Goal: Navigation & Orientation: Find specific page/section

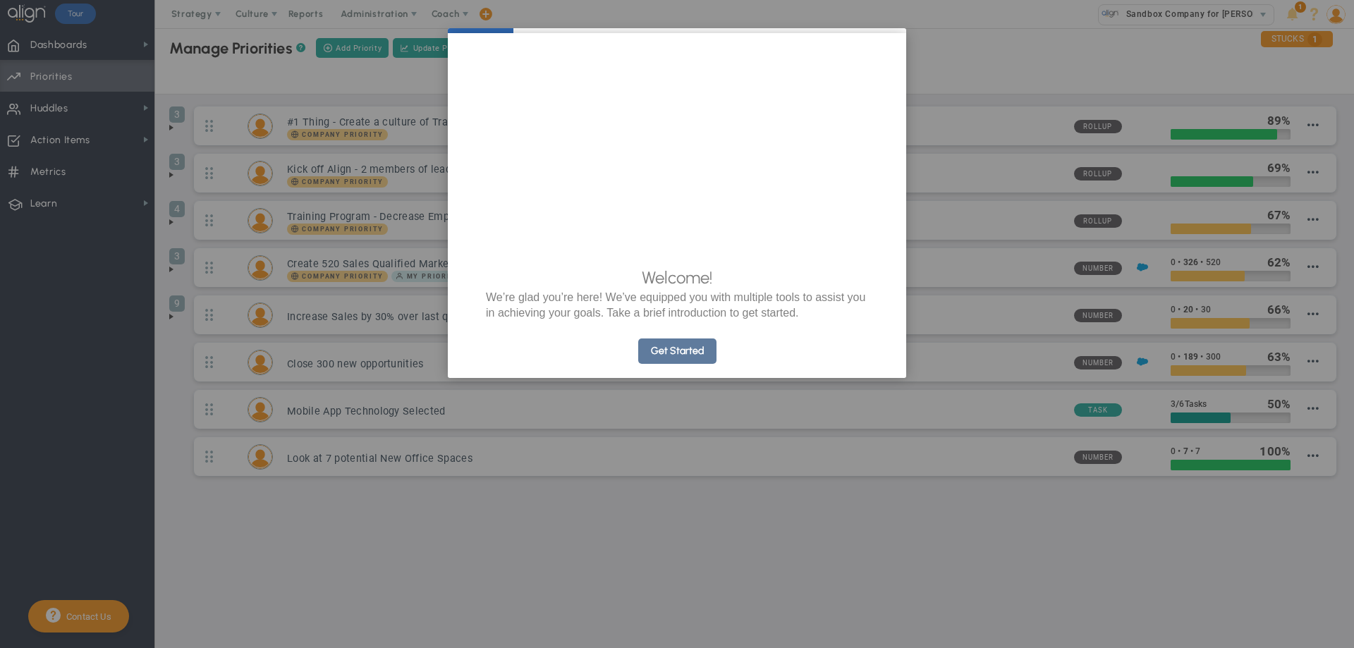
click at [666, 364] on link "Get Started" at bounding box center [677, 350] width 78 height 25
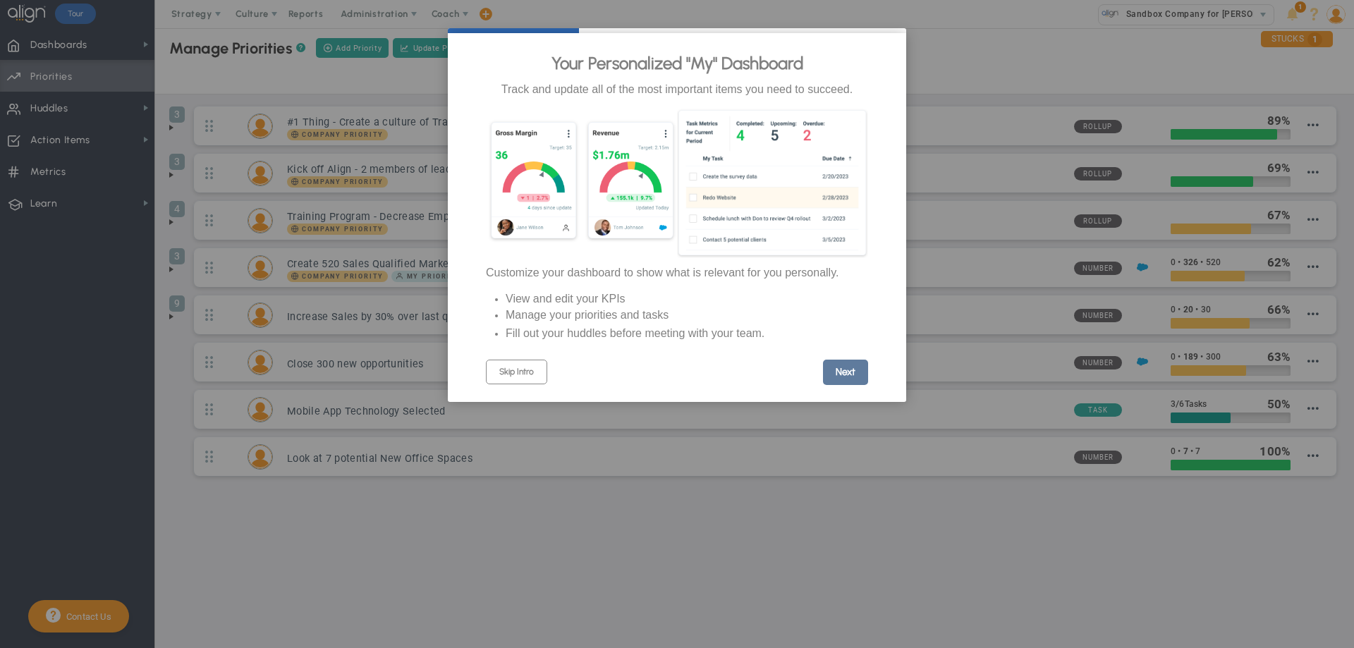
click at [846, 385] on link "Next" at bounding box center [845, 372] width 45 height 25
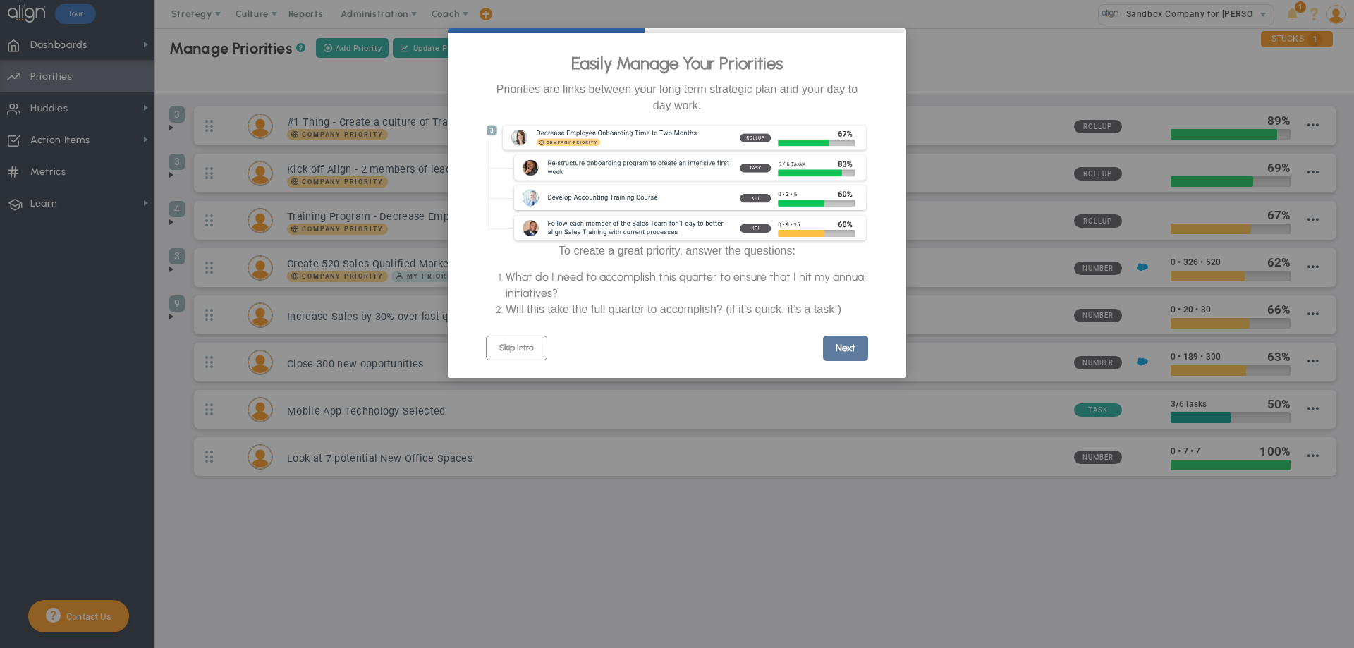
click at [836, 359] on link "Next" at bounding box center [845, 348] width 45 height 25
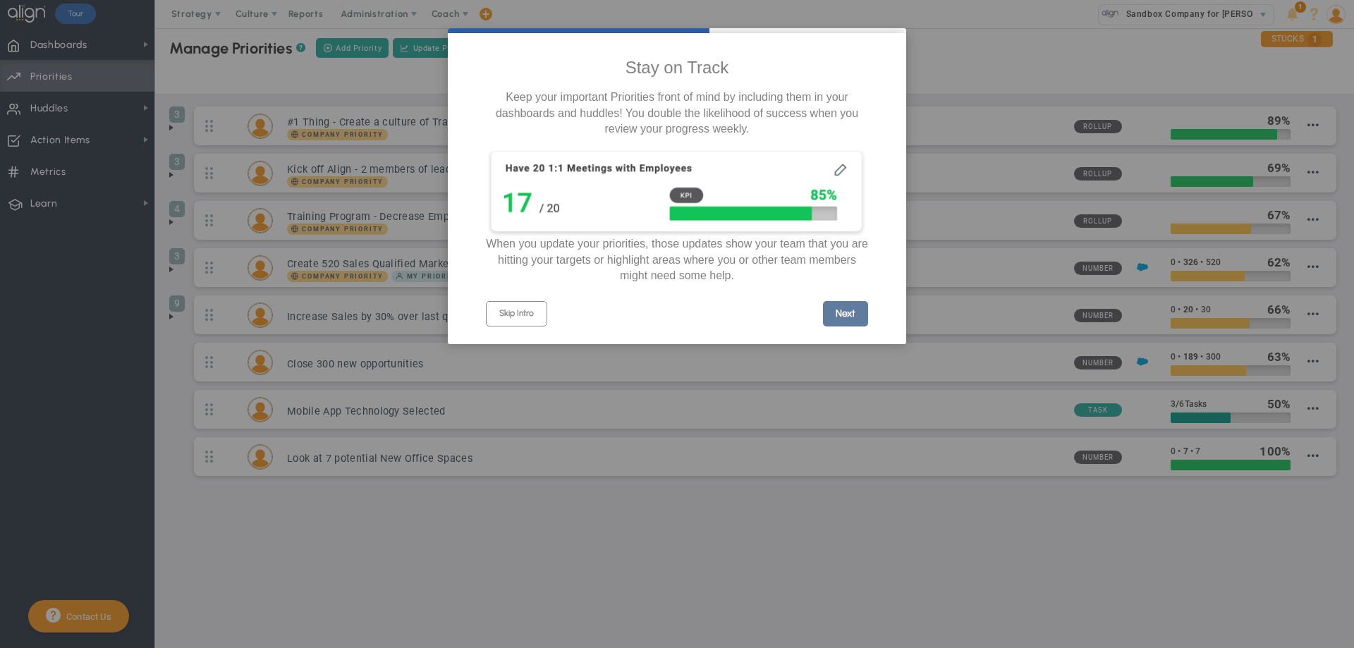
click at [831, 321] on link "Next" at bounding box center [845, 313] width 45 height 25
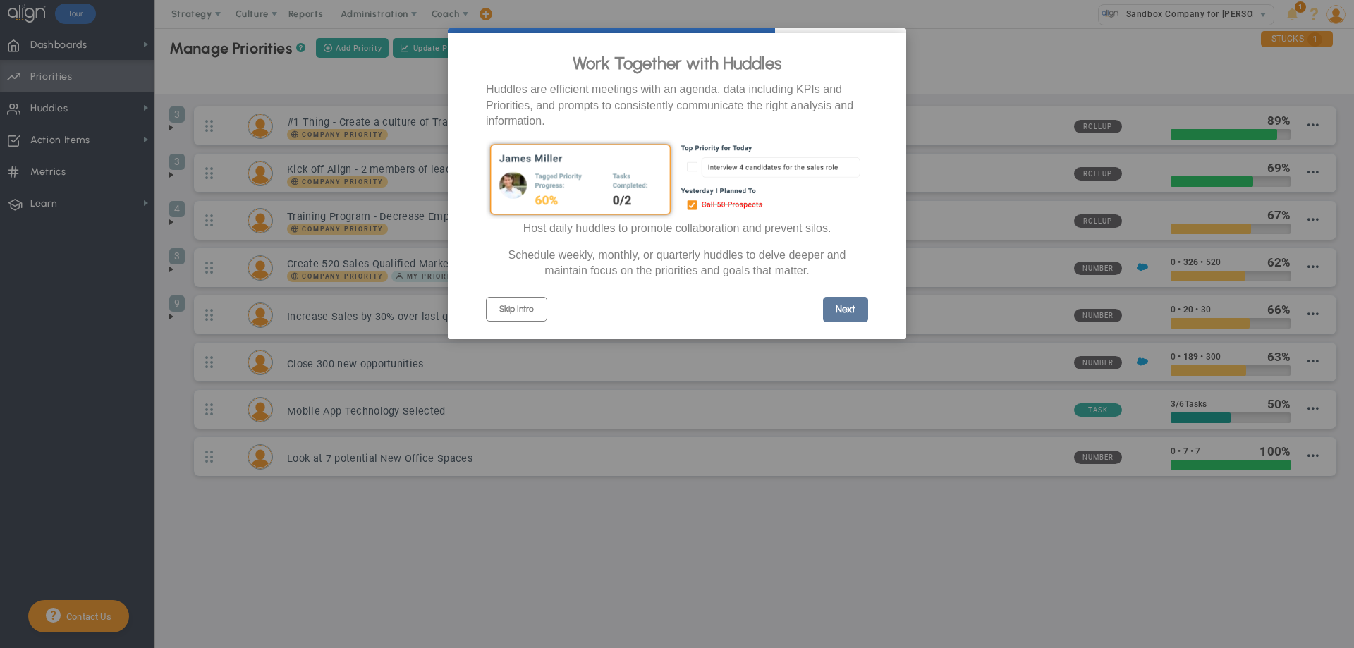
click at [841, 316] on link "Next" at bounding box center [845, 309] width 45 height 25
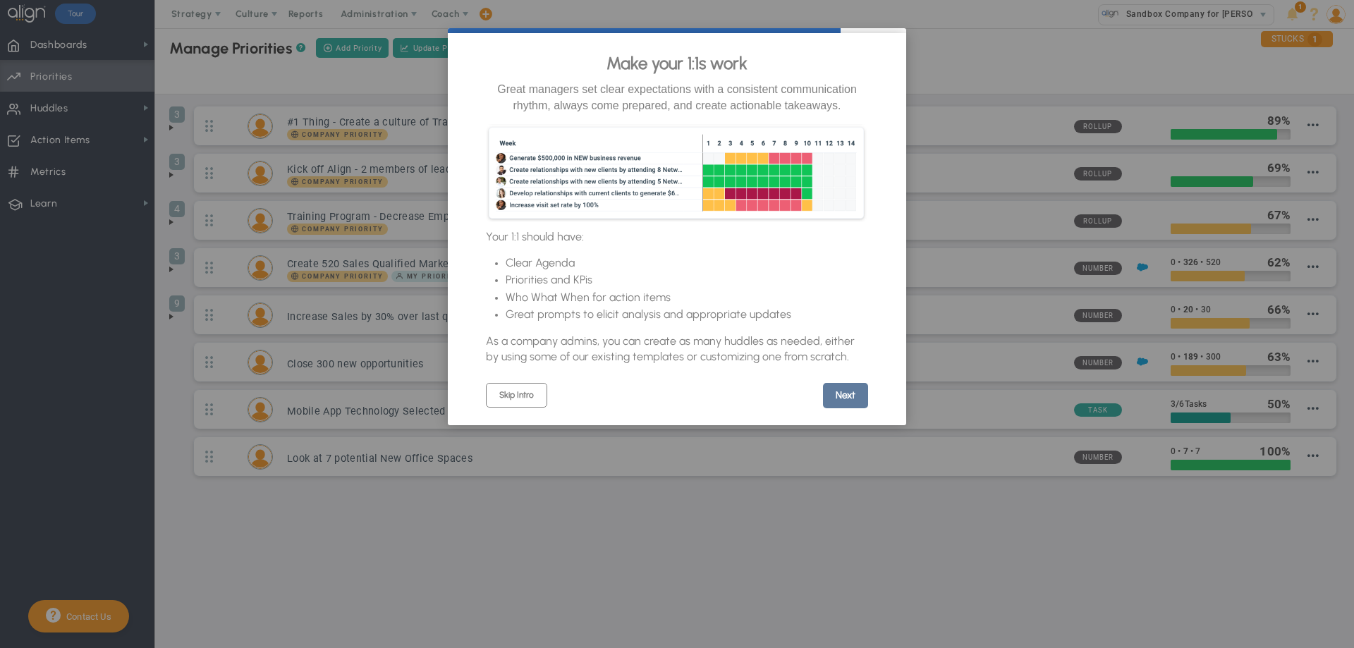
click at [831, 404] on link "Next" at bounding box center [845, 395] width 45 height 25
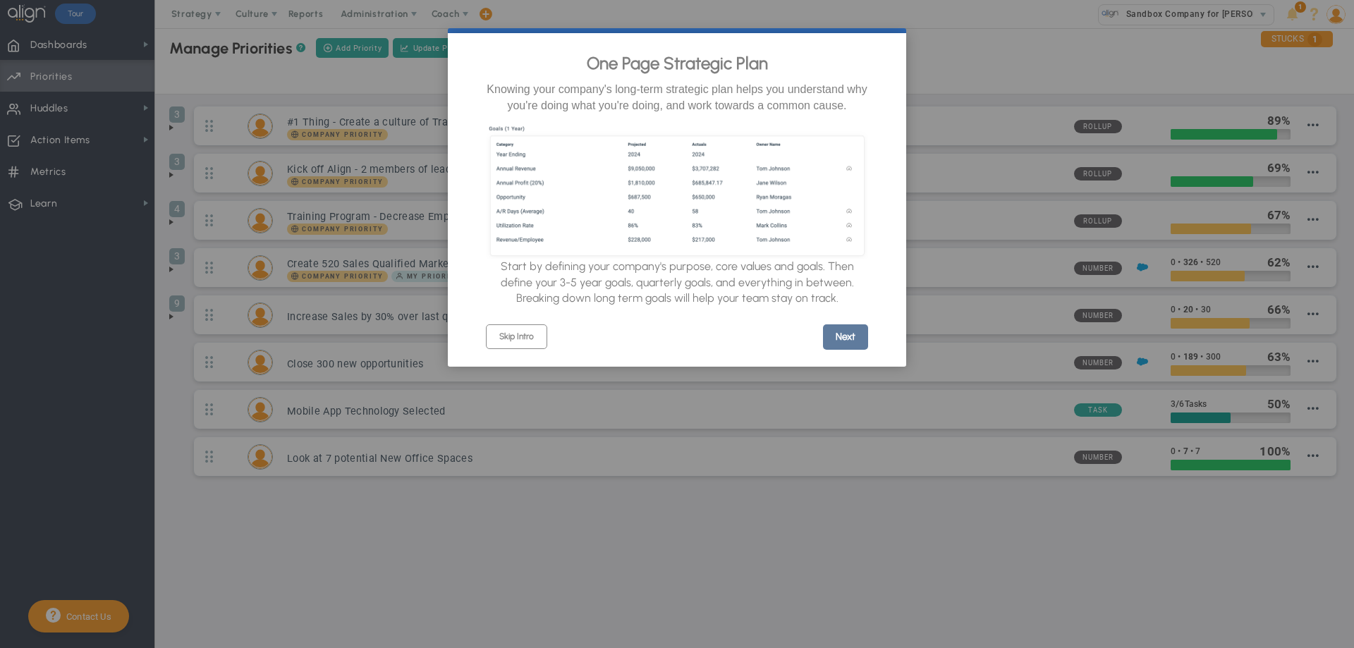
click at [848, 345] on link "Next" at bounding box center [845, 336] width 45 height 25
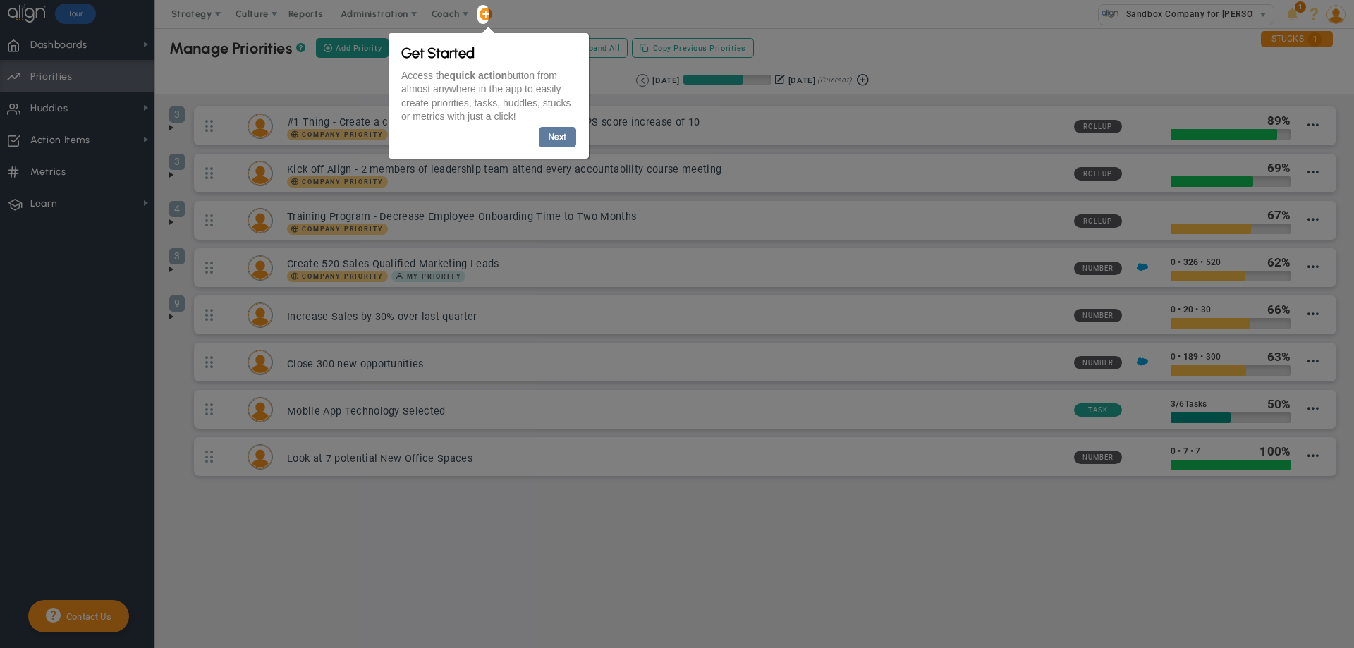
click at [568, 131] on link "Next" at bounding box center [556, 137] width 37 height 20
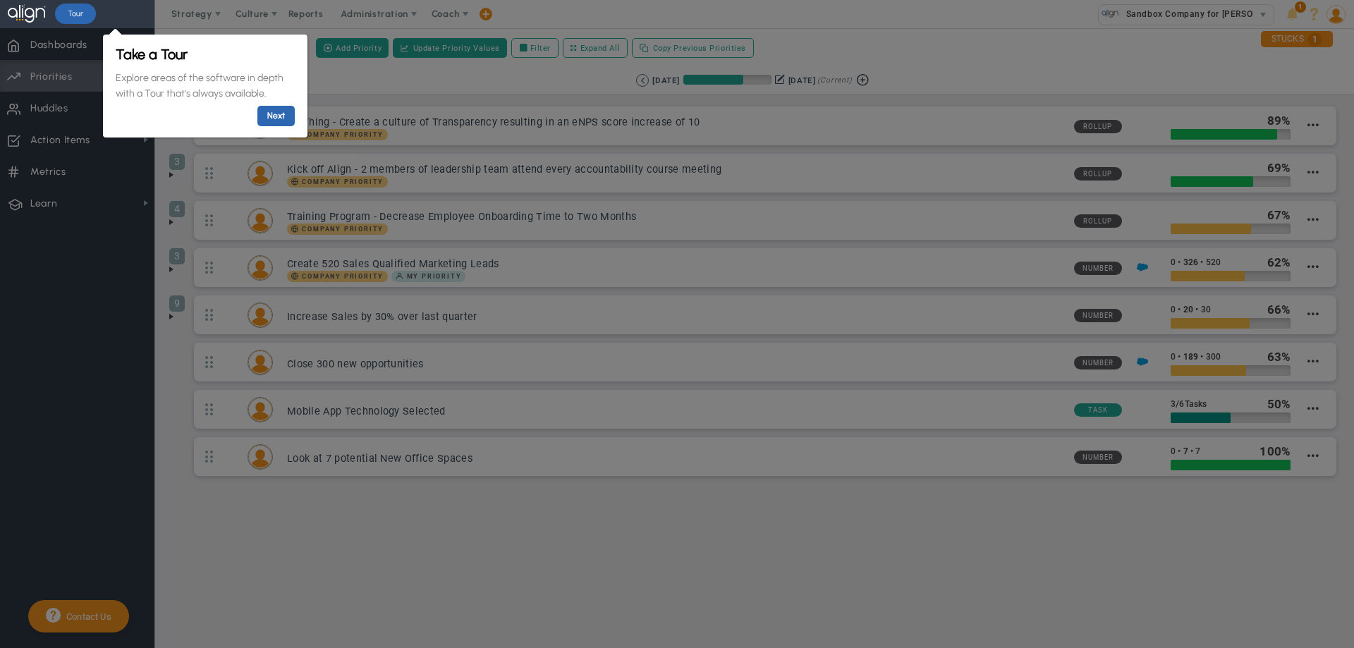
click at [68, 135] on div at bounding box center [77, 338] width 154 height 620
click at [283, 118] on link "Next" at bounding box center [275, 116] width 37 height 20
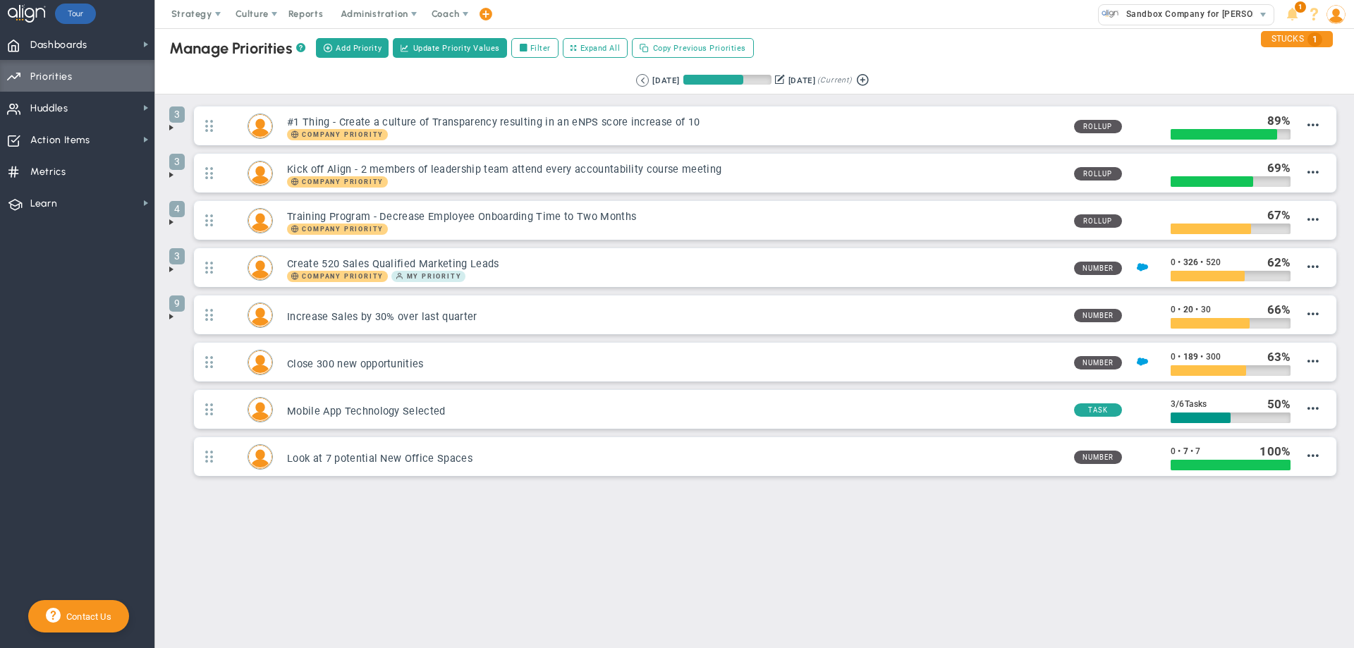
click at [1336, 16] on img at bounding box center [1335, 14] width 19 height 19
click at [1326, 39] on span "Profile" at bounding box center [1295, 42] width 114 height 28
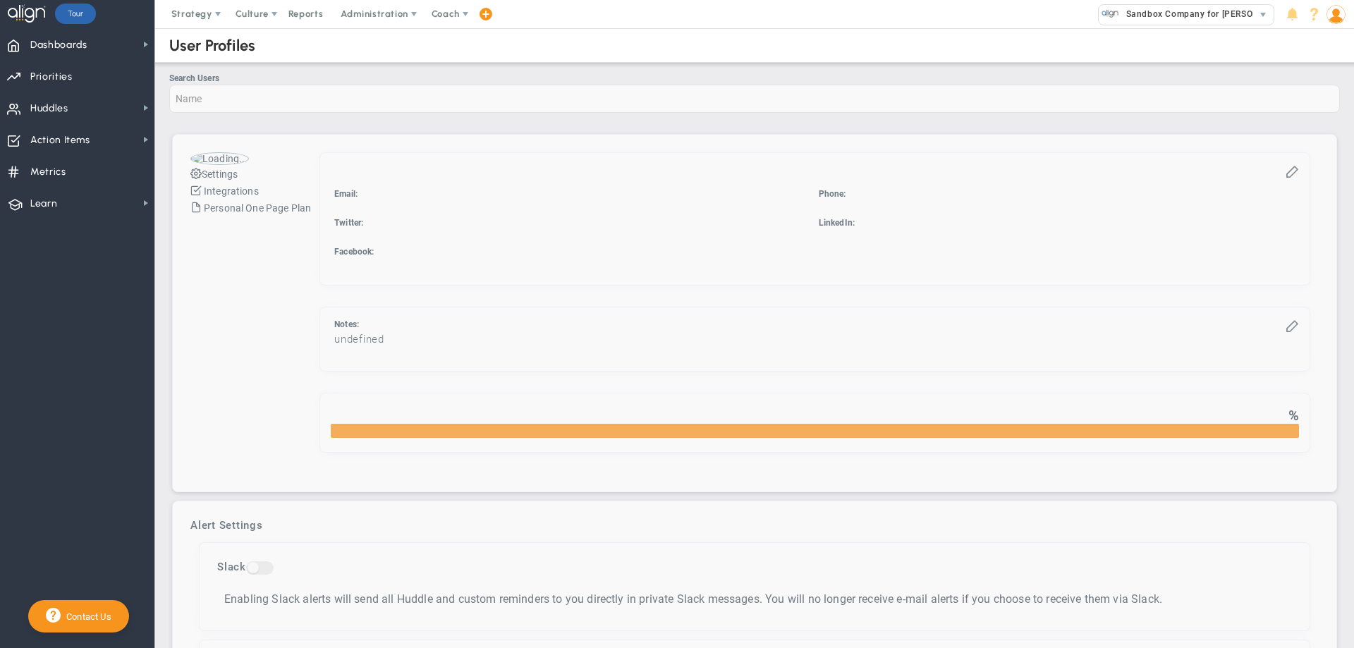
checkbox input "true"
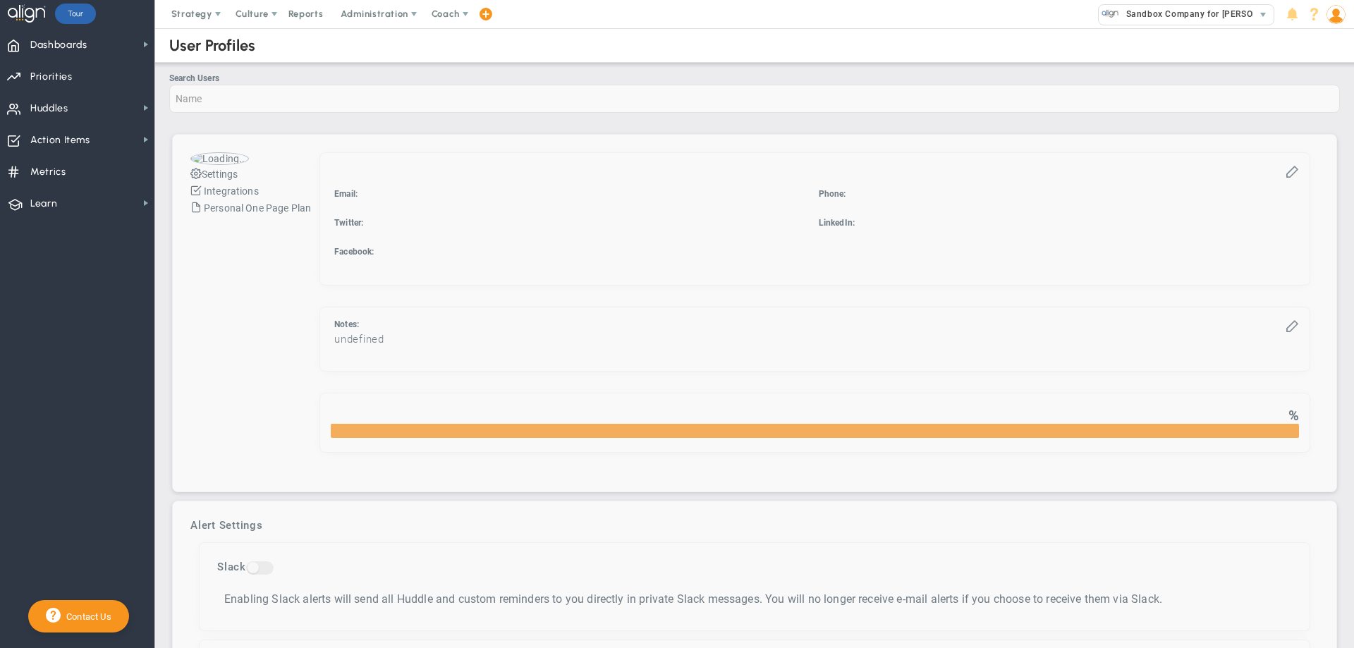
checkbox input "true"
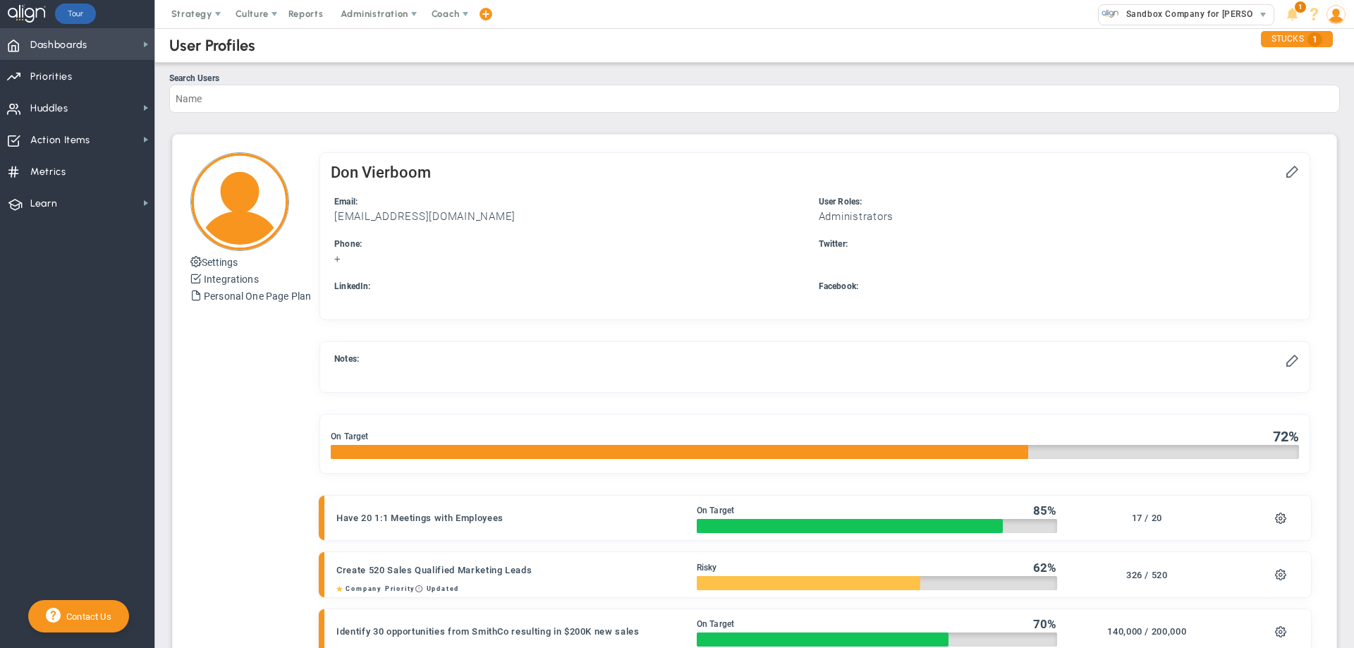
click at [110, 47] on span "Dashboards Dashboards" at bounding box center [77, 44] width 154 height 32
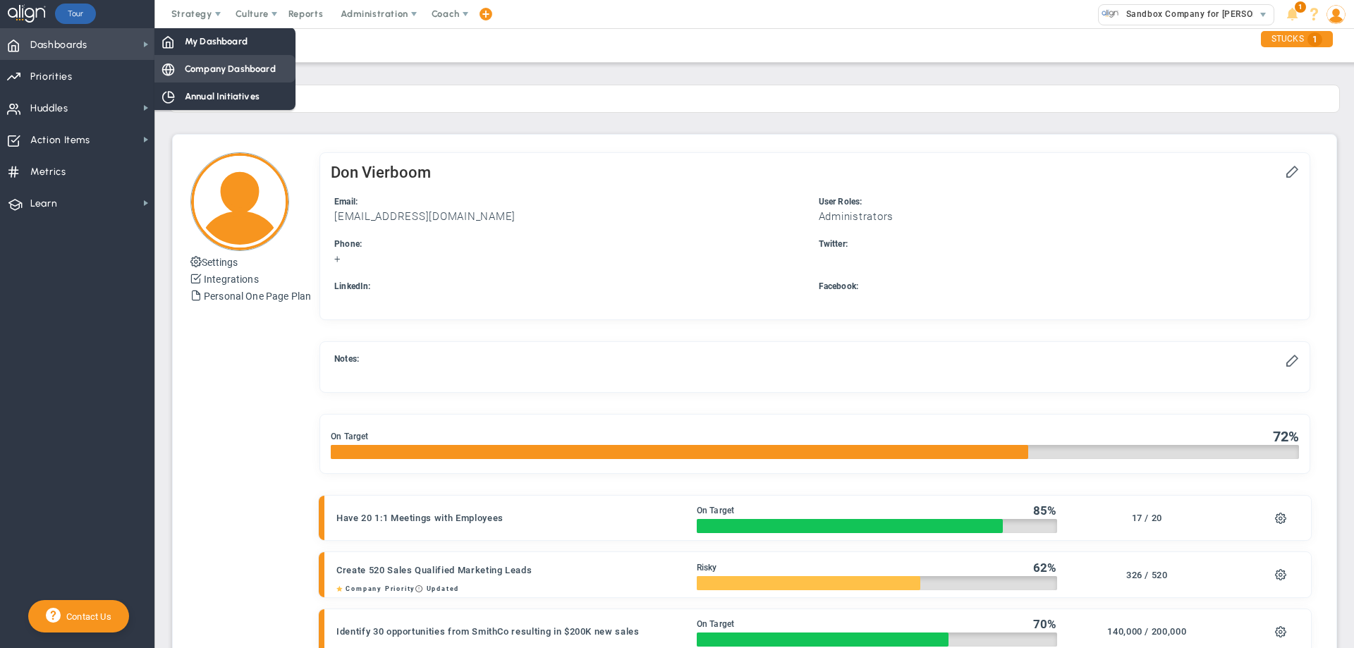
click at [202, 66] on span "Company Dashboard" at bounding box center [230, 68] width 91 height 13
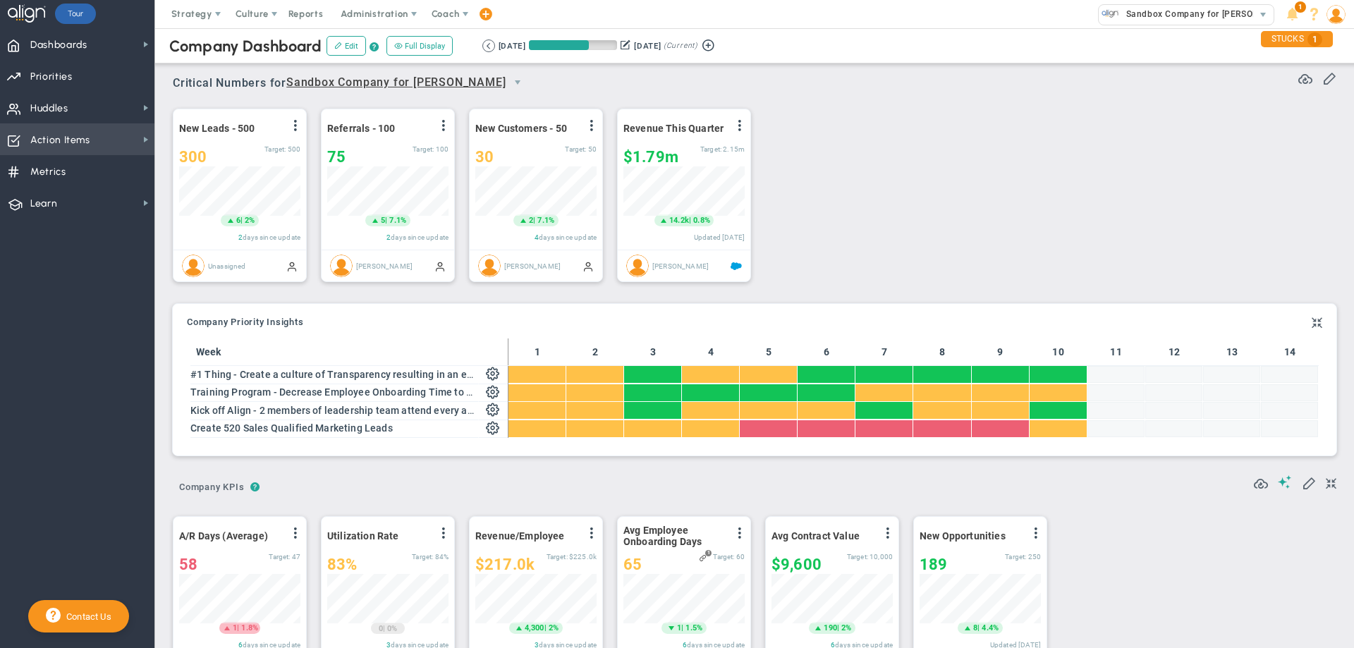
click at [50, 138] on span "Action Items" at bounding box center [60, 141] width 60 height 30
click at [52, 166] on span "Metrics" at bounding box center [48, 172] width 36 height 30
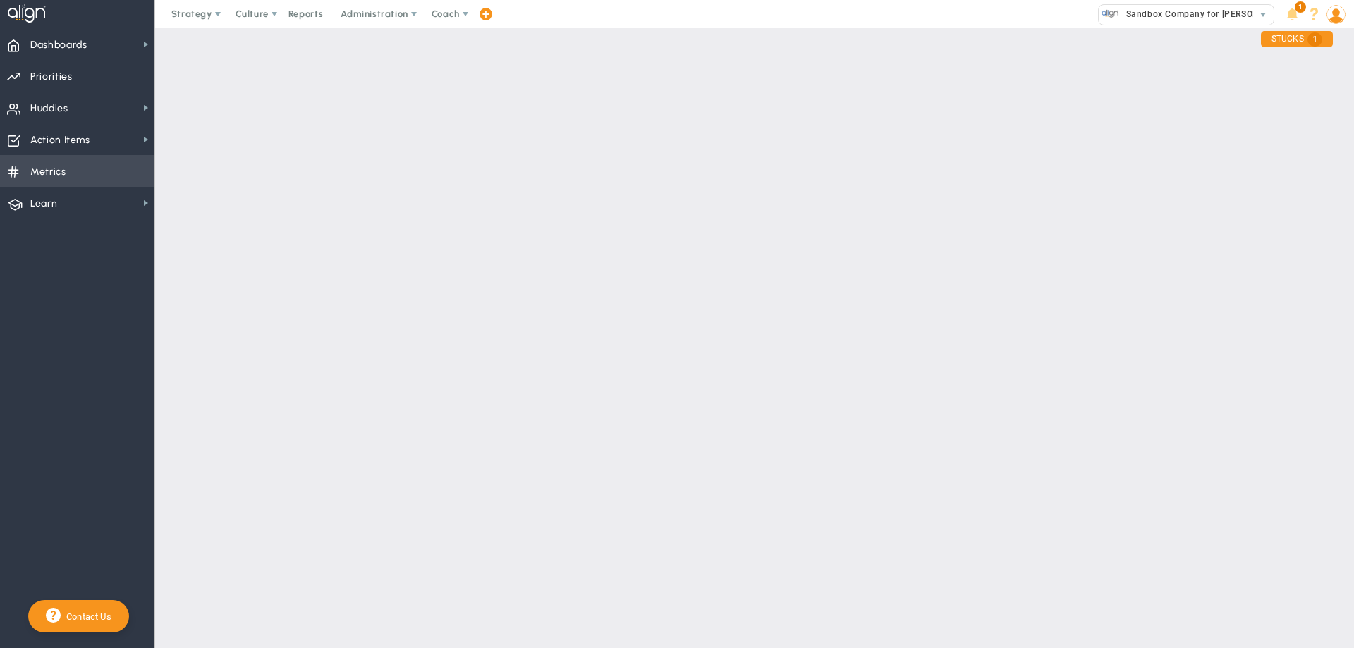
checkbox input "false"
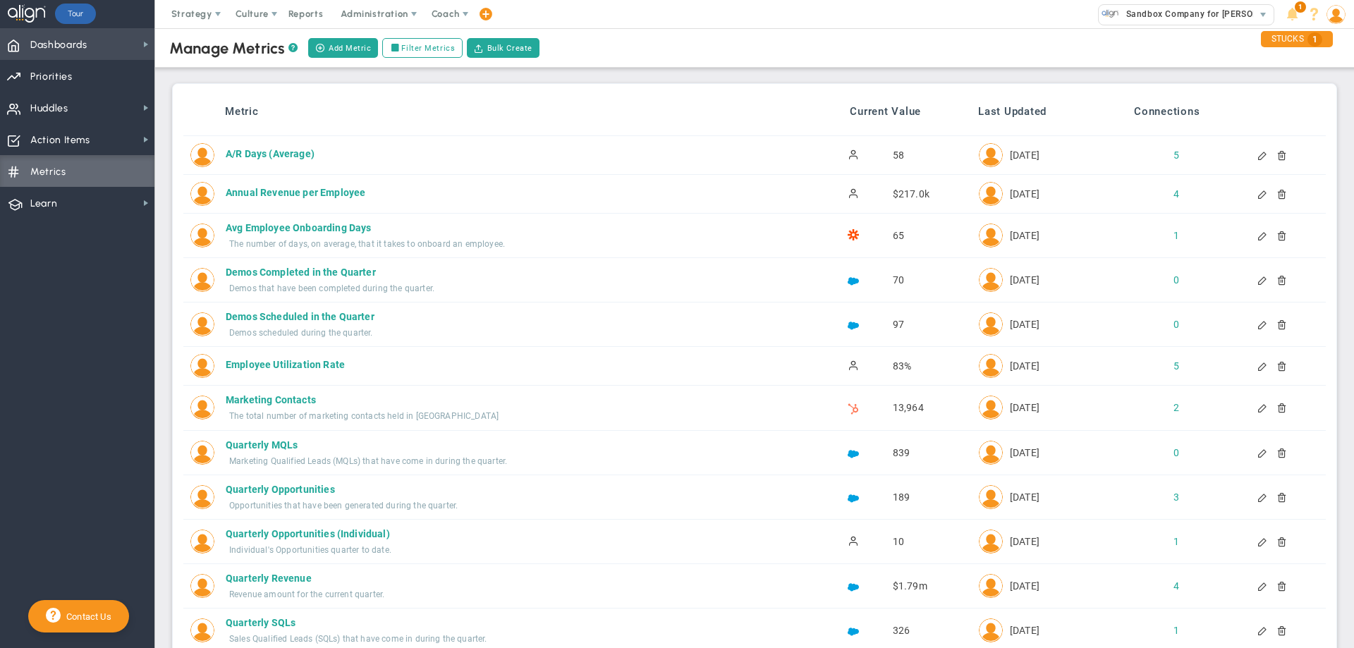
click at [75, 45] on span "Dashboards" at bounding box center [58, 45] width 57 height 30
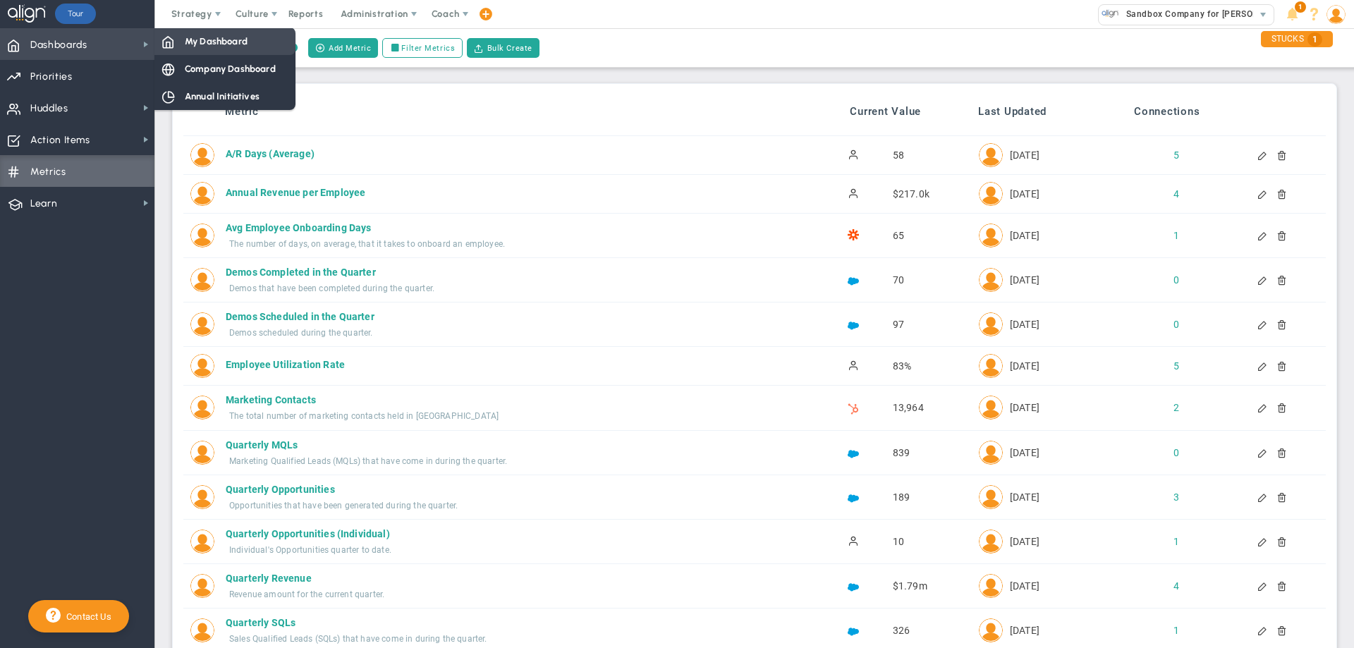
click at [202, 42] on span "My Dashboard" at bounding box center [216, 41] width 63 height 13
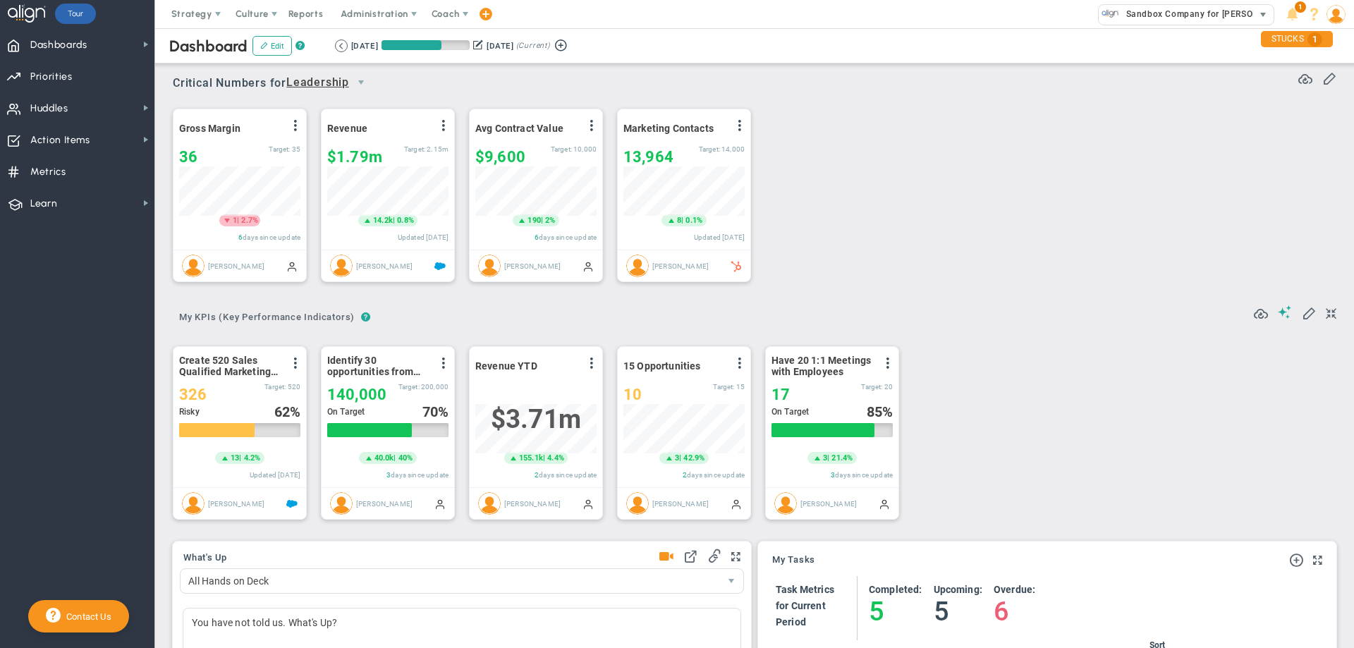
click at [1177, 16] on span "Sandbox Company for [PERSON_NAME]" at bounding box center [1205, 14] width 173 height 18
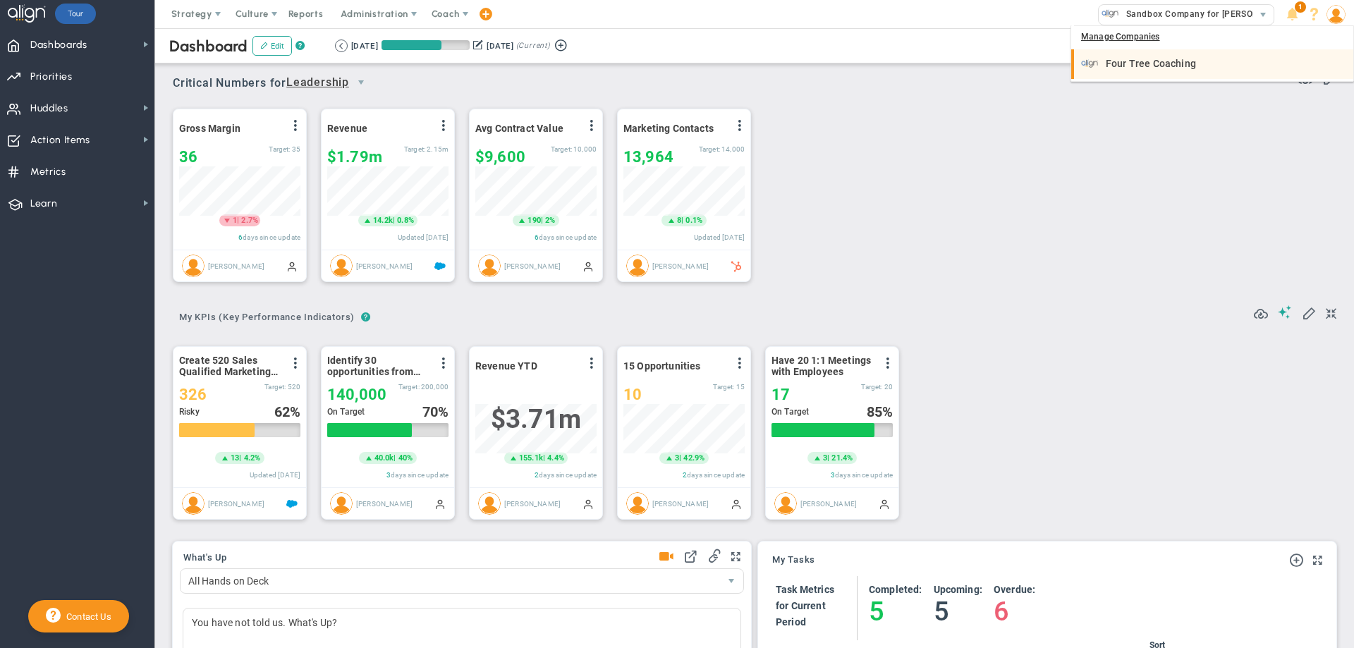
click at [1155, 55] on div "Four Tree Coaching" at bounding box center [1213, 64] width 265 height 18
